Goal: Information Seeking & Learning: Find specific fact

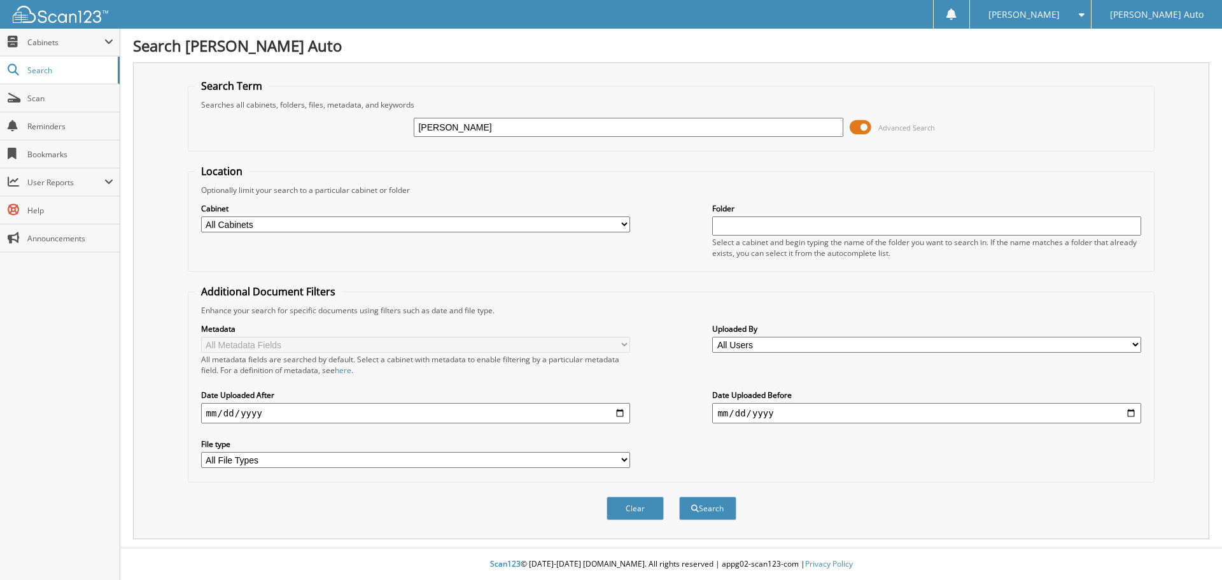
type input "DUDDEN"
click at [679, 496] on button "Search" at bounding box center [707, 508] width 57 height 24
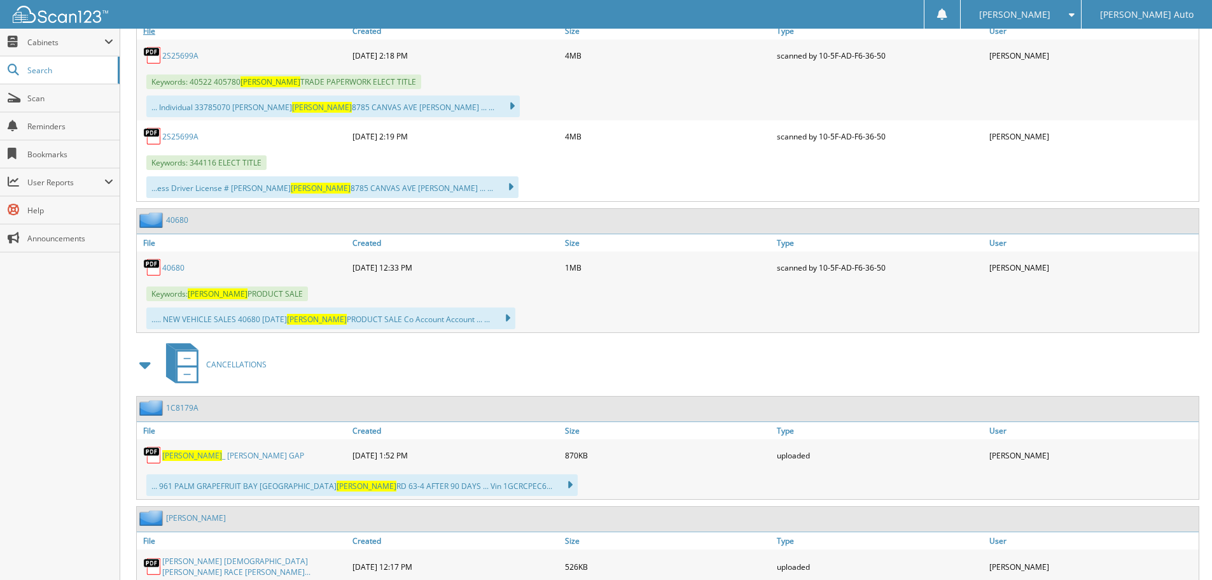
scroll to position [1082, 0]
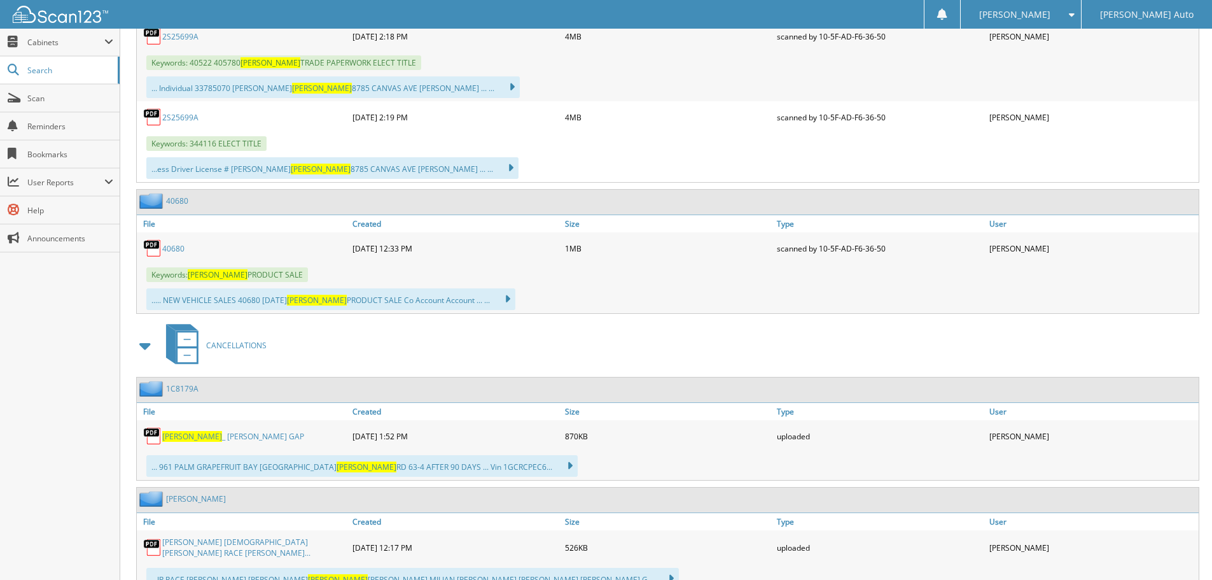
click at [179, 247] on link "40680" at bounding box center [173, 248] width 22 height 11
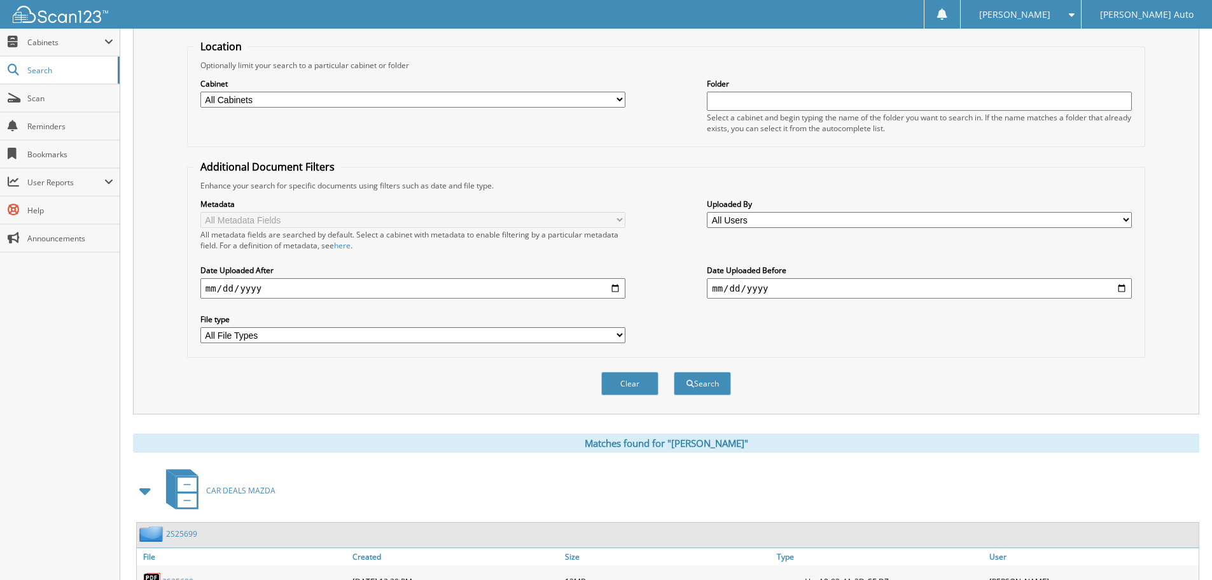
scroll to position [0, 0]
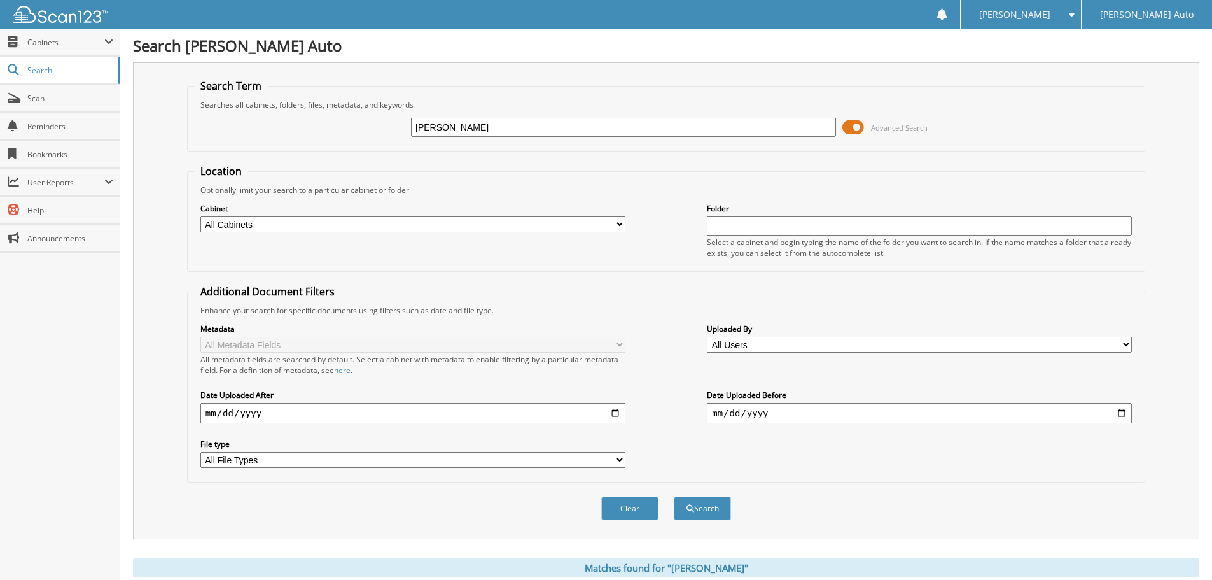
drag, startPoint x: 468, startPoint y: 121, endPoint x: 351, endPoint y: 121, distance: 117.7
click at [346, 121] on div "DUDDEN Advanced Search" at bounding box center [666, 127] width 944 height 34
type input "40733"
click at [674, 496] on button "Search" at bounding box center [702, 508] width 57 height 24
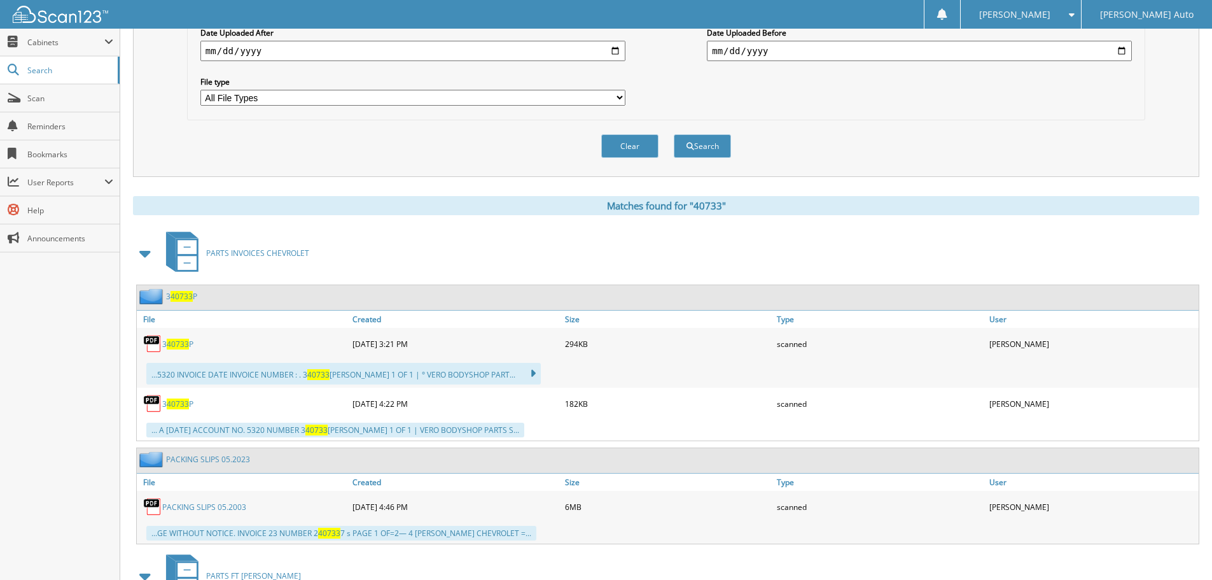
scroll to position [446, 0]
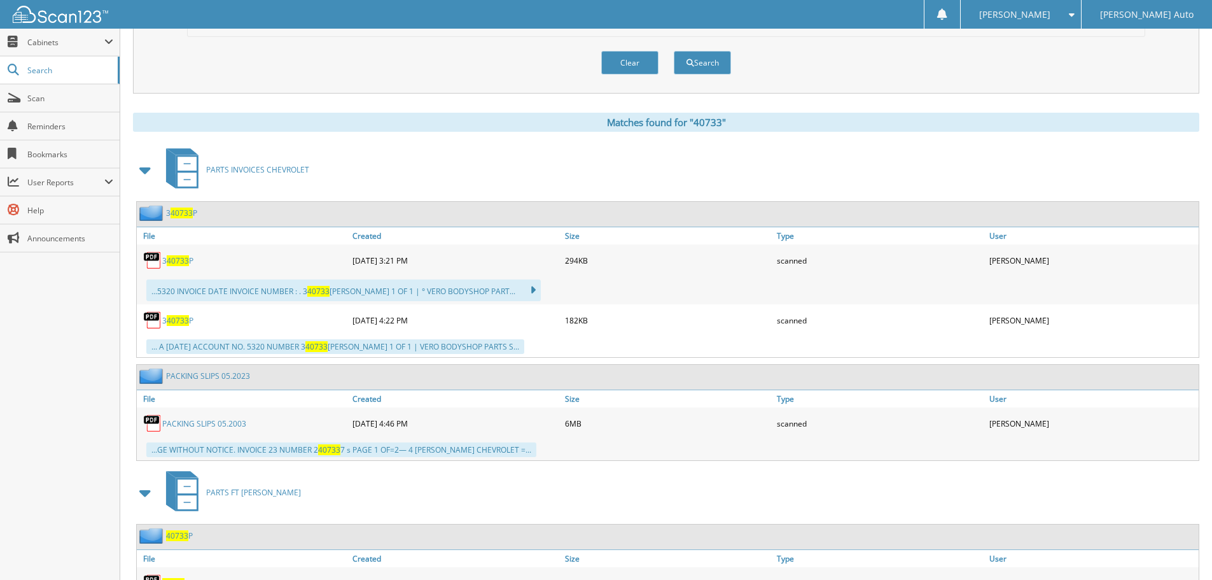
click at [148, 170] on span at bounding box center [146, 169] width 18 height 23
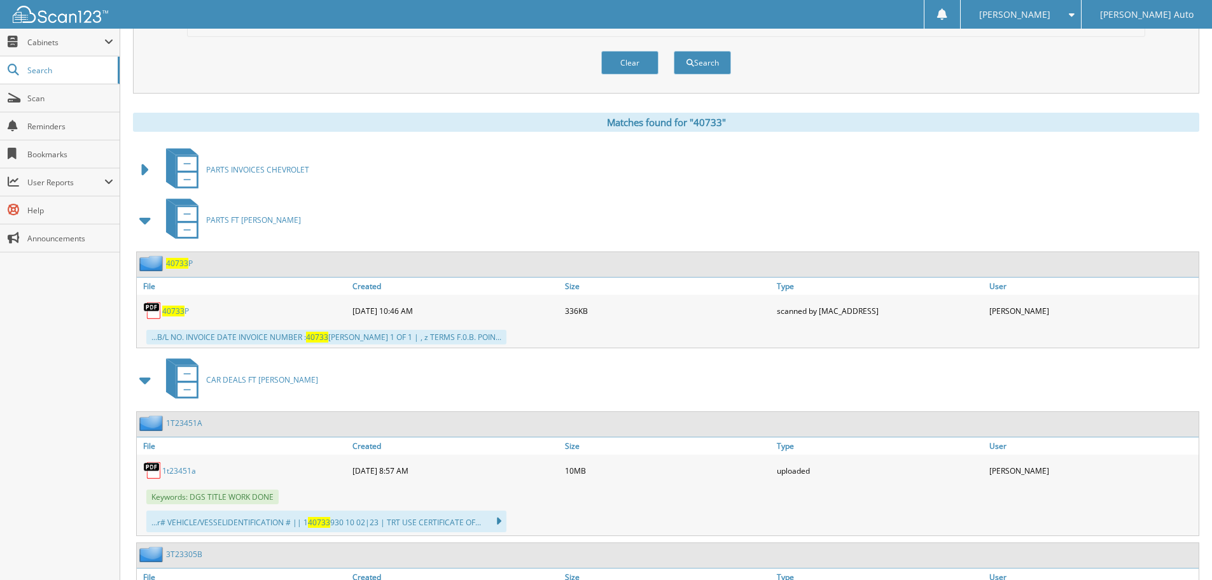
click at [144, 221] on span at bounding box center [146, 220] width 18 height 23
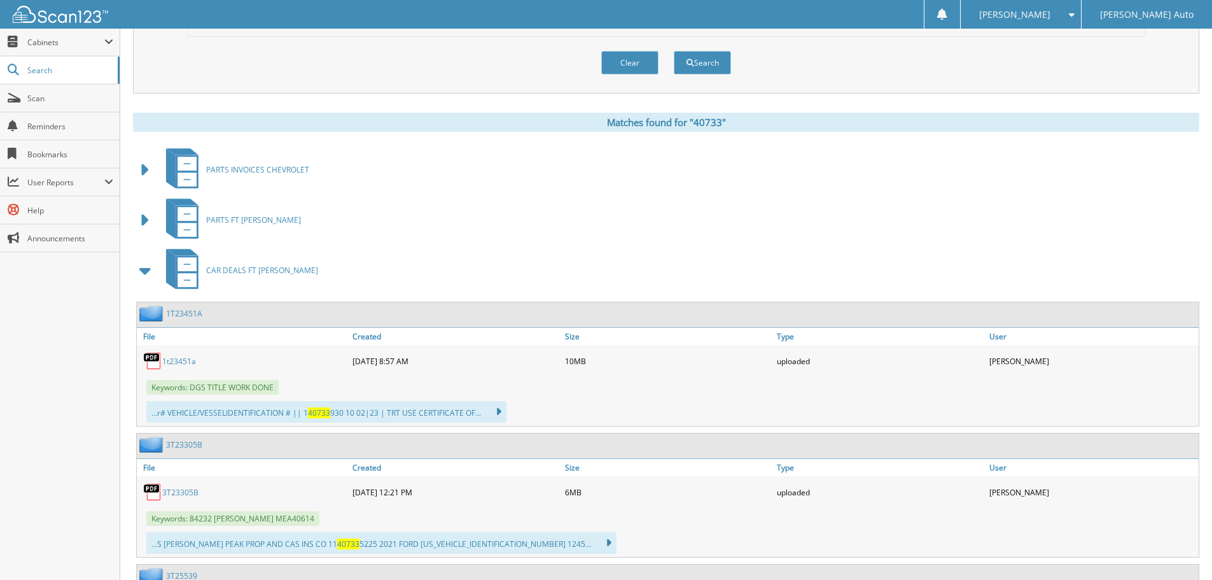
click at [144, 269] on span at bounding box center [146, 270] width 18 height 23
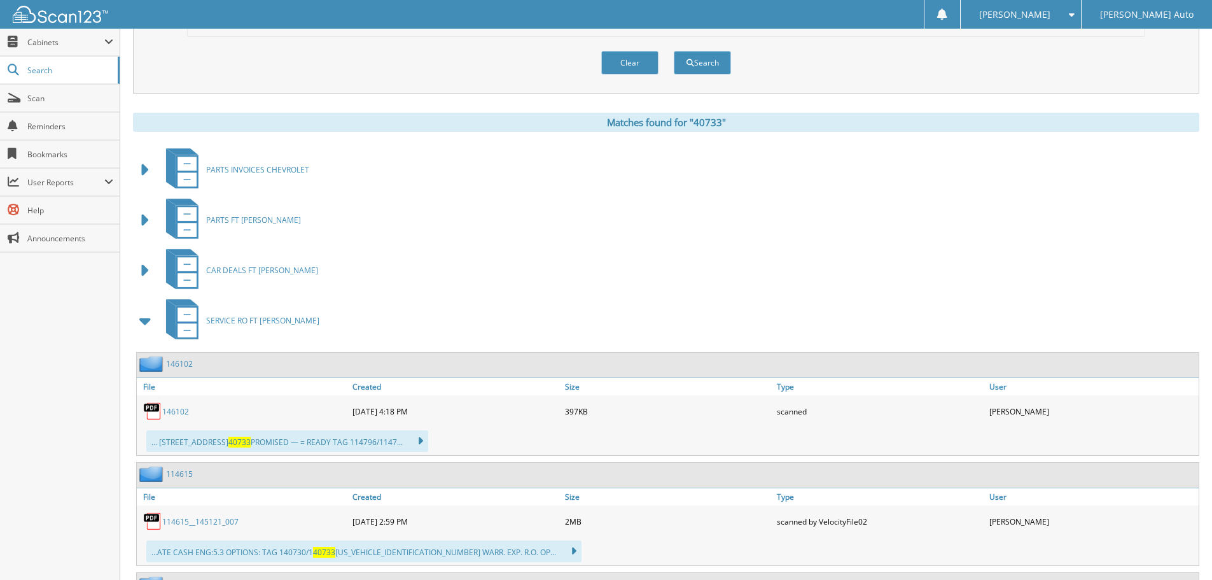
click at [144, 326] on span at bounding box center [146, 320] width 18 height 23
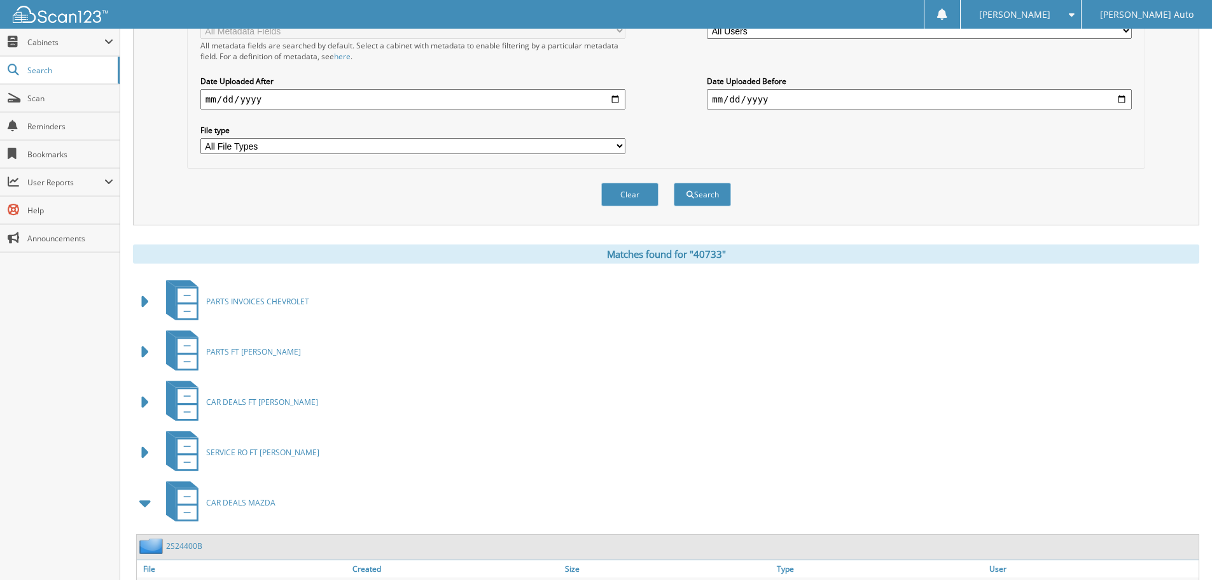
scroll to position [0, 0]
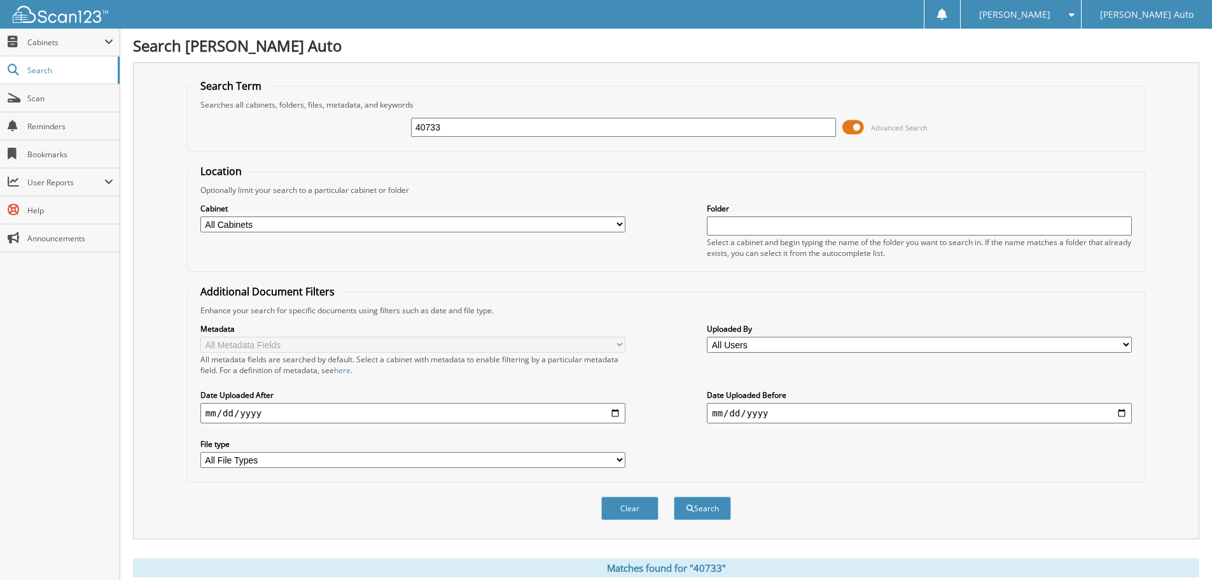
drag, startPoint x: 467, startPoint y: 125, endPoint x: 367, endPoint y: 134, distance: 99.7
click at [368, 141] on div "40733 Advanced Search" at bounding box center [666, 127] width 944 height 34
type input "LEARY"
click at [674, 496] on button "Search" at bounding box center [702, 508] width 57 height 24
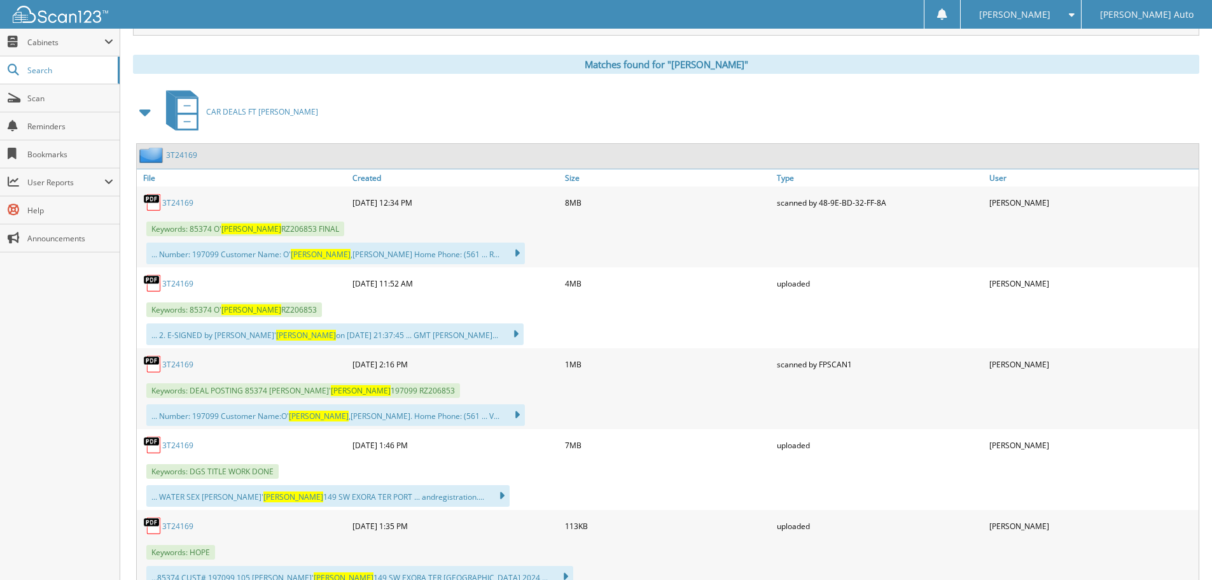
scroll to position [509, 0]
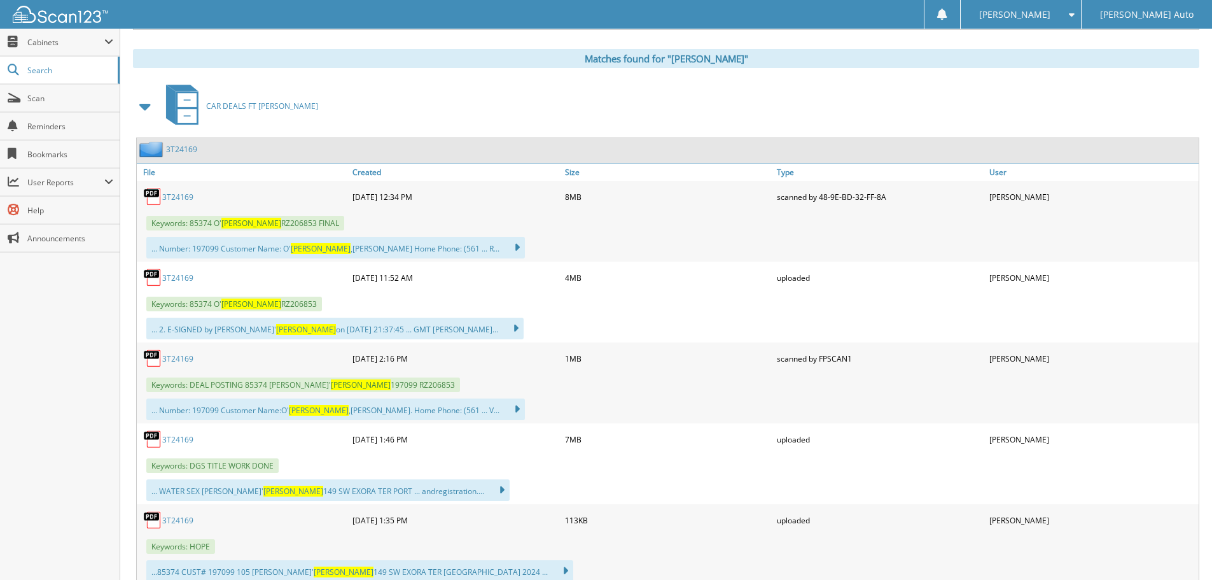
click at [153, 106] on span at bounding box center [146, 106] width 18 height 23
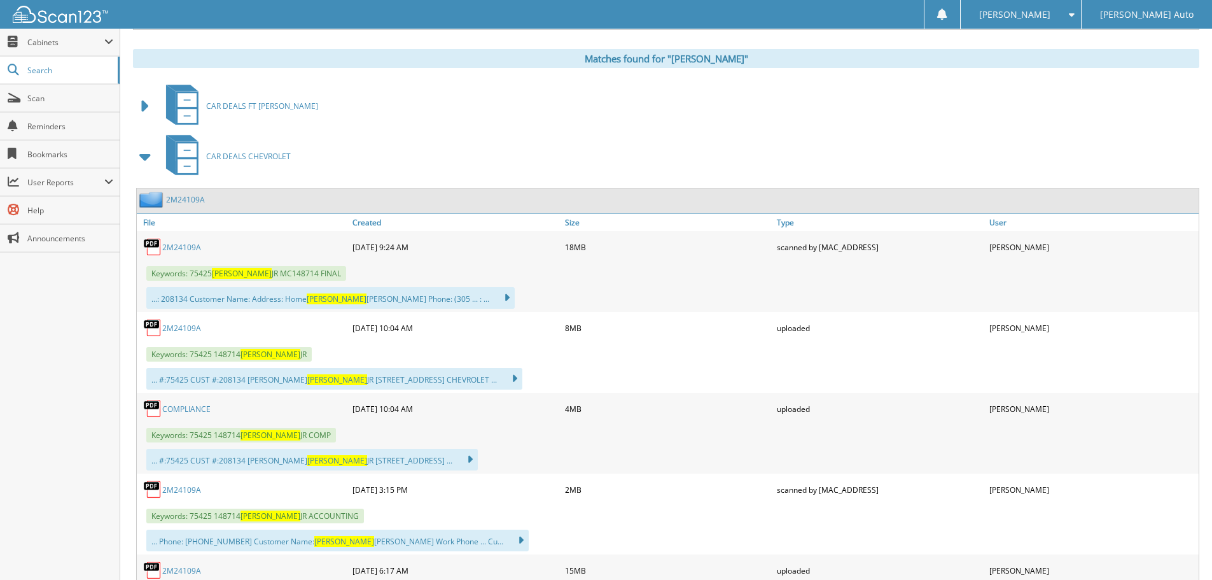
click at [147, 158] on span at bounding box center [146, 156] width 18 height 23
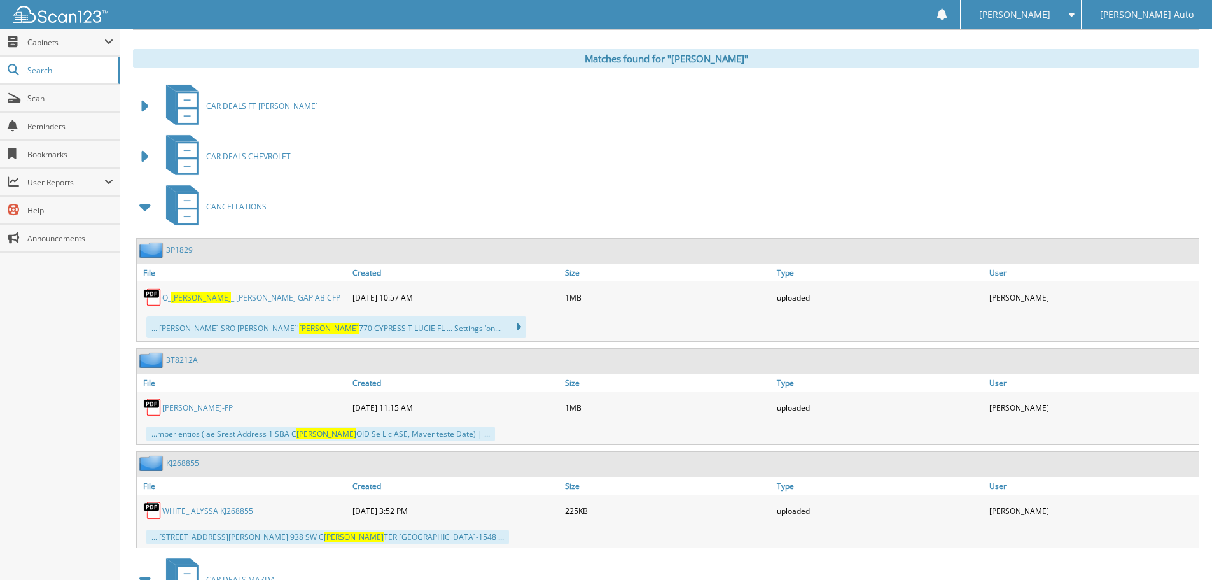
click at [154, 210] on span at bounding box center [146, 206] width 18 height 23
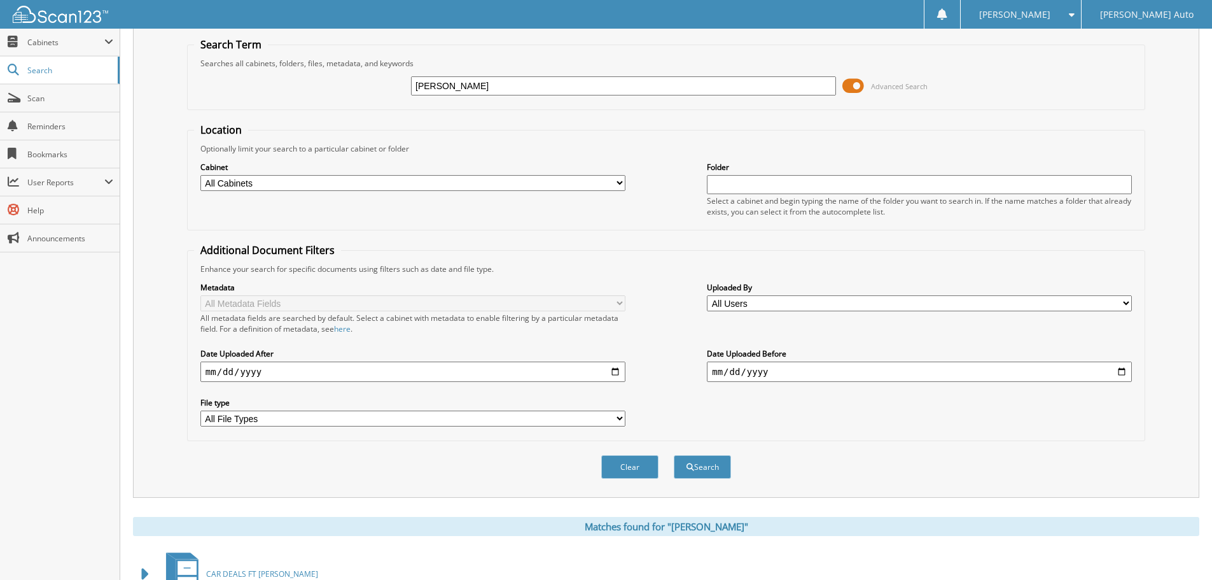
scroll to position [0, 0]
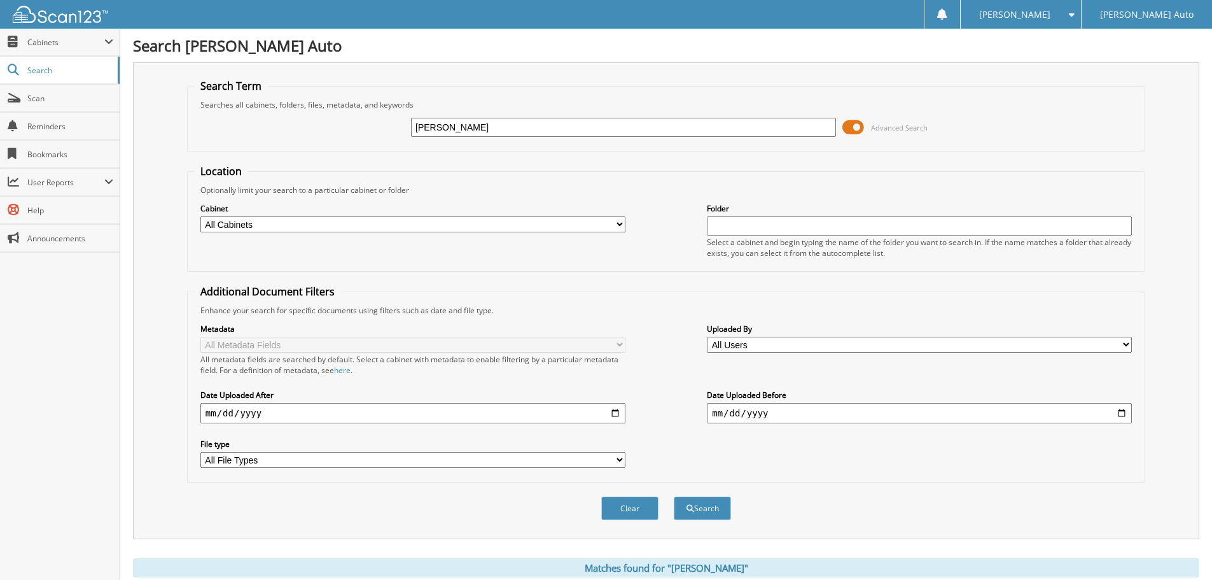
drag, startPoint x: 454, startPoint y: 127, endPoint x: 332, endPoint y: 126, distance: 122.8
click at [332, 126] on div "LEARY Advanced Search" at bounding box center [666, 127] width 944 height 34
type input "[PERSON_NAME]"
click at [674, 496] on button "Search" at bounding box center [702, 508] width 57 height 24
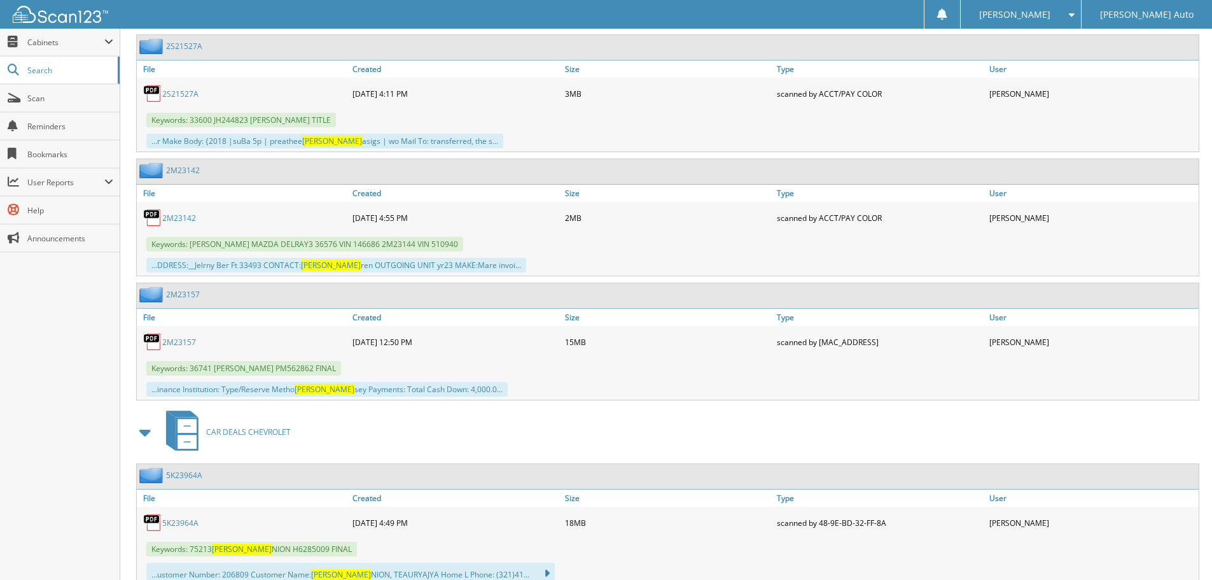
scroll to position [3119, 0]
